Goal: Find specific page/section: Find specific page/section

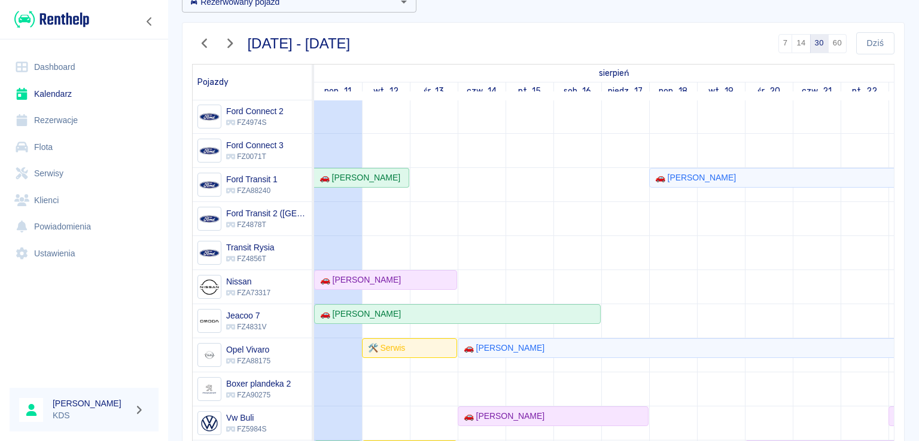
click at [407, 285] on td at bounding box center [386, 247] width 48 height 591
click at [411, 276] on div "🚗 [PERSON_NAME]" at bounding box center [385, 280] width 141 height 13
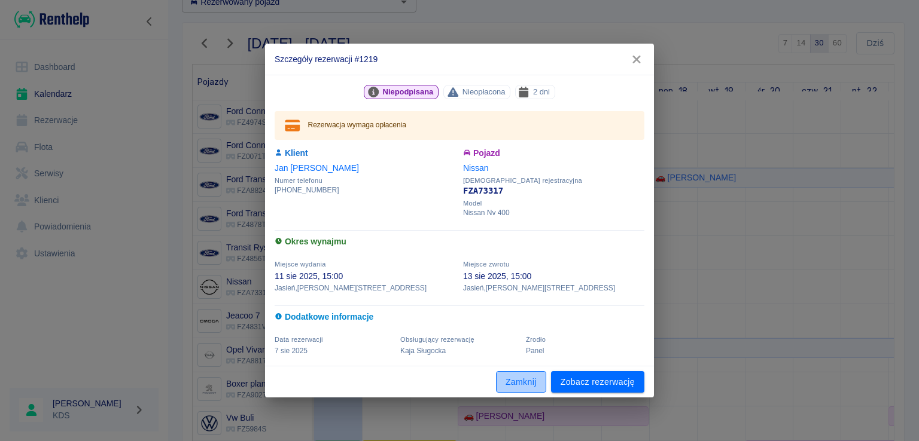
click at [519, 379] on button "Zamknij" at bounding box center [521, 382] width 50 height 22
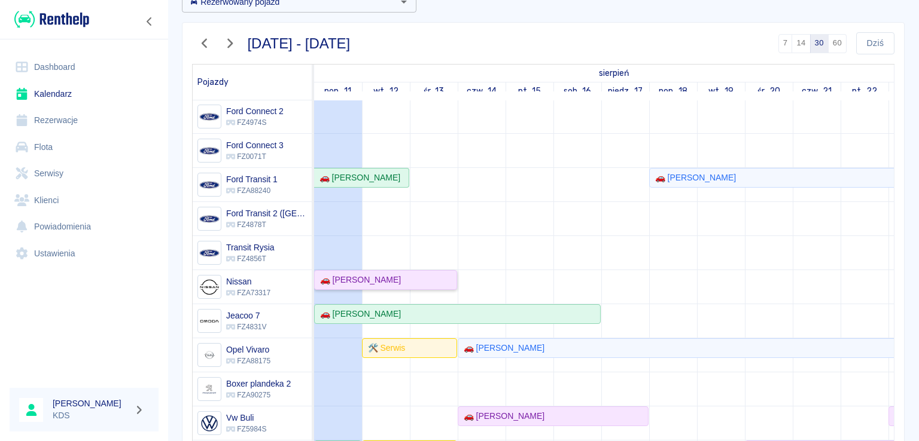
click at [406, 274] on div "🚗 [PERSON_NAME]" at bounding box center [385, 280] width 141 height 13
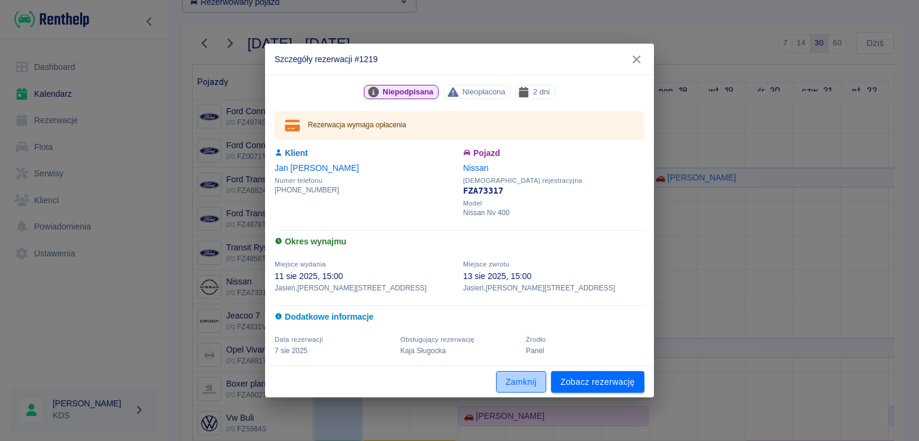
click at [510, 380] on button "Zamknij" at bounding box center [521, 382] width 50 height 22
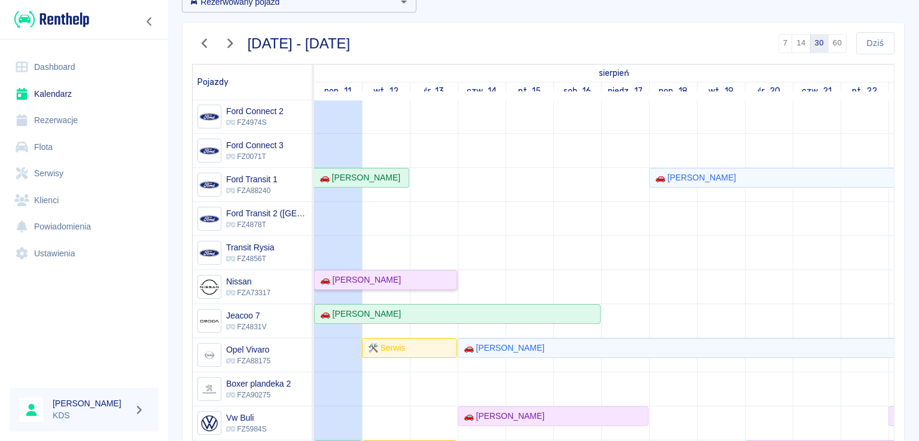
click at [448, 276] on div "🚗 [PERSON_NAME]" at bounding box center [385, 280] width 141 height 13
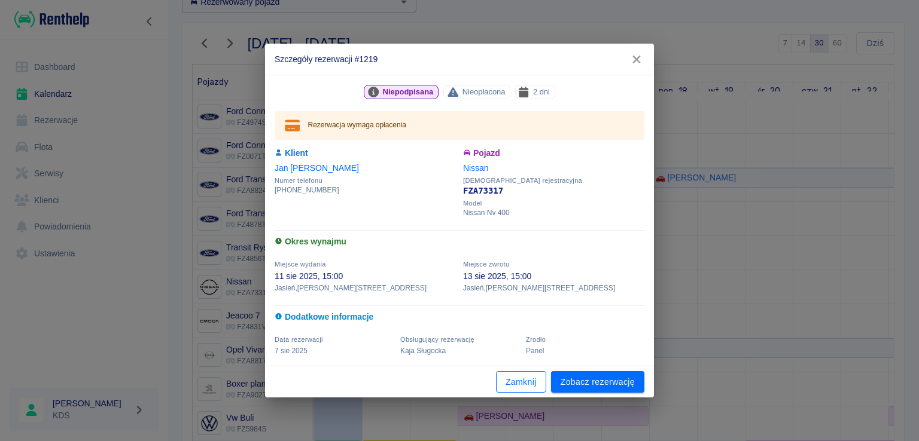
click at [540, 380] on button "Zamknij" at bounding box center [521, 382] width 50 height 22
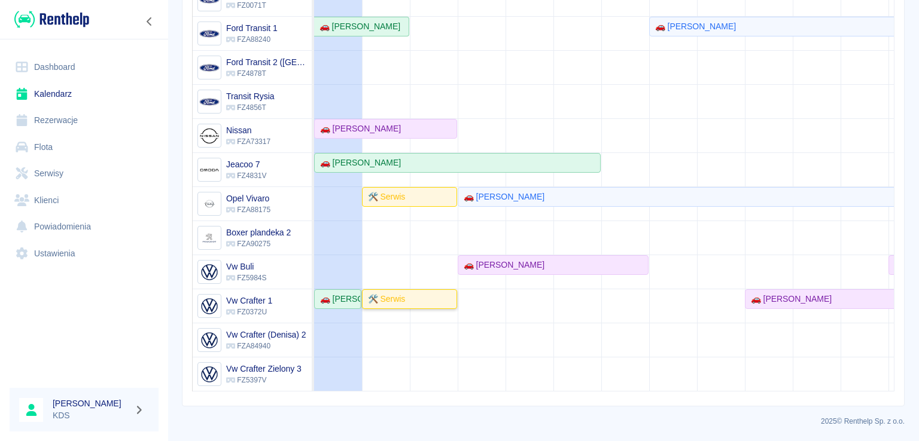
click at [428, 300] on link "🛠️ Serwis" at bounding box center [409, 299] width 95 height 20
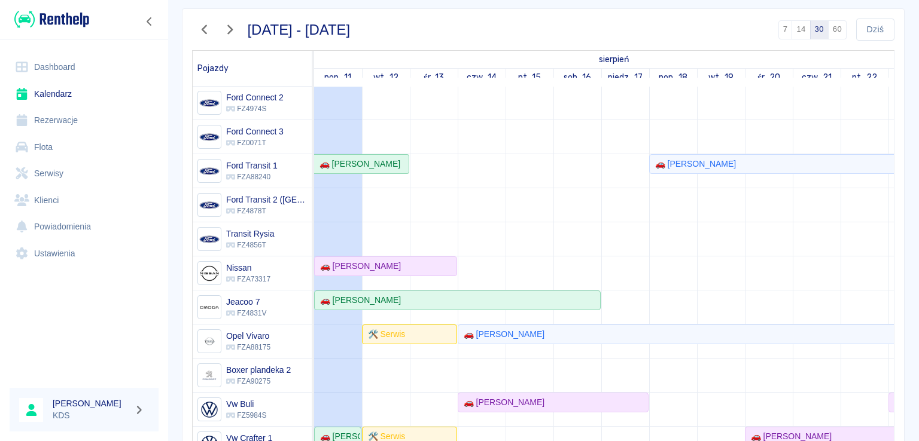
click at [411, 245] on td at bounding box center [434, 233] width 48 height 591
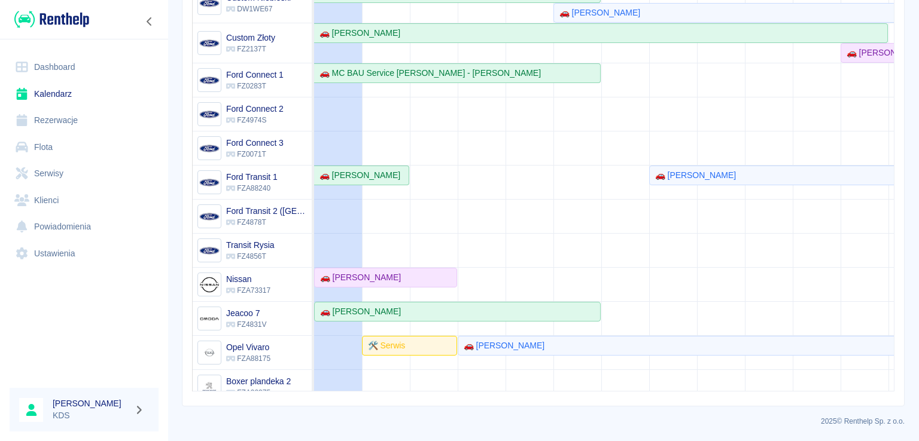
click at [63, 74] on link "Dashboard" at bounding box center [84, 67] width 149 height 27
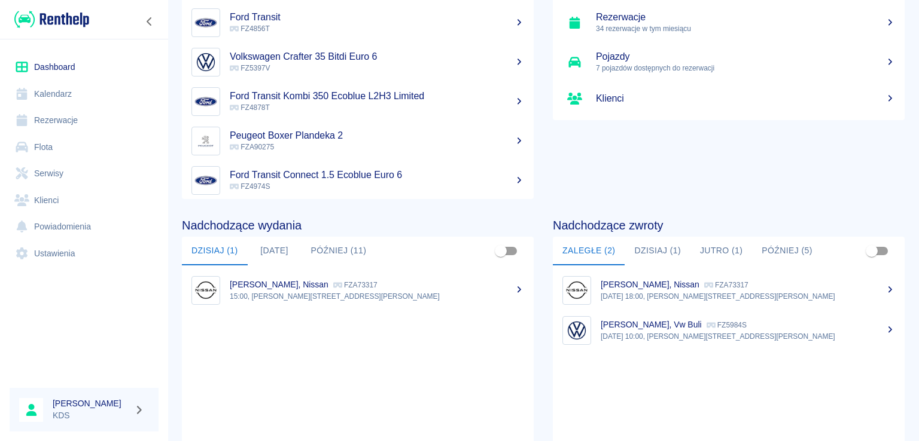
scroll to position [179, 0]
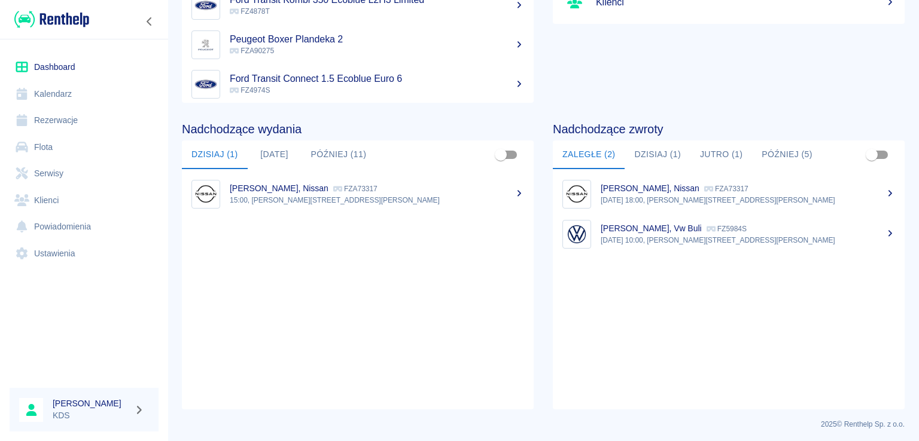
click at [639, 238] on p "[DATE] 10:00, [PERSON_NAME][STREET_ADDRESS][PERSON_NAME]" at bounding box center [747, 240] width 294 height 11
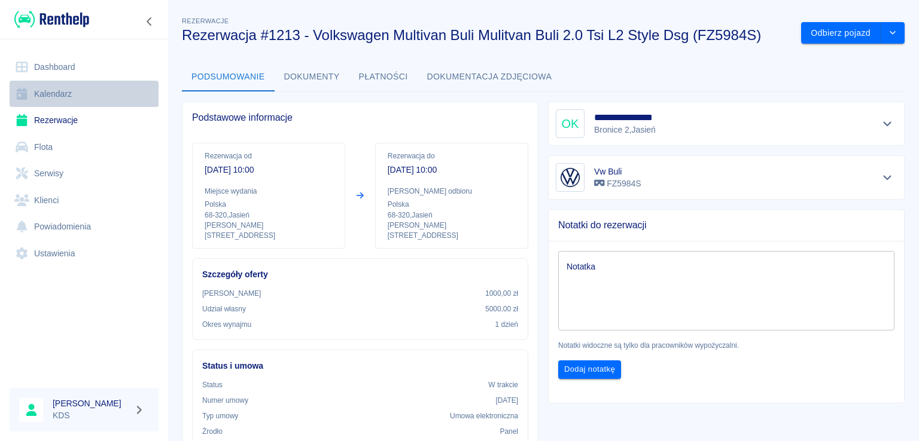
click at [60, 95] on link "Kalendarz" at bounding box center [84, 94] width 149 height 27
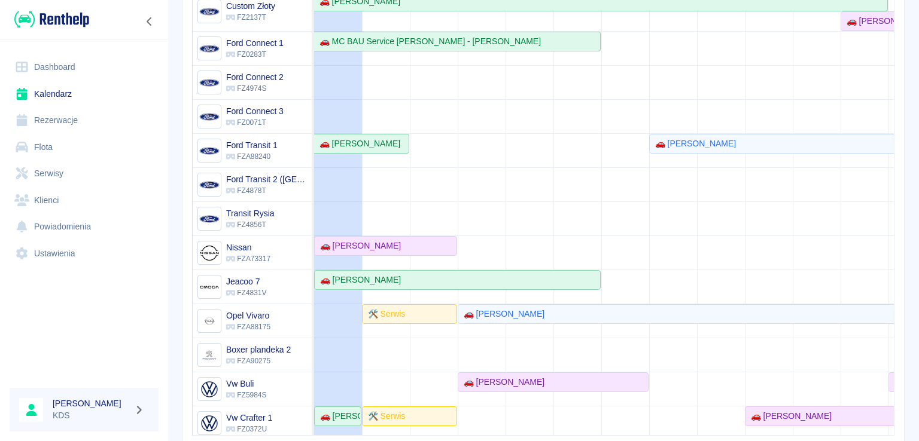
scroll to position [156, 0]
